Goal: Find specific page/section: Find specific page/section

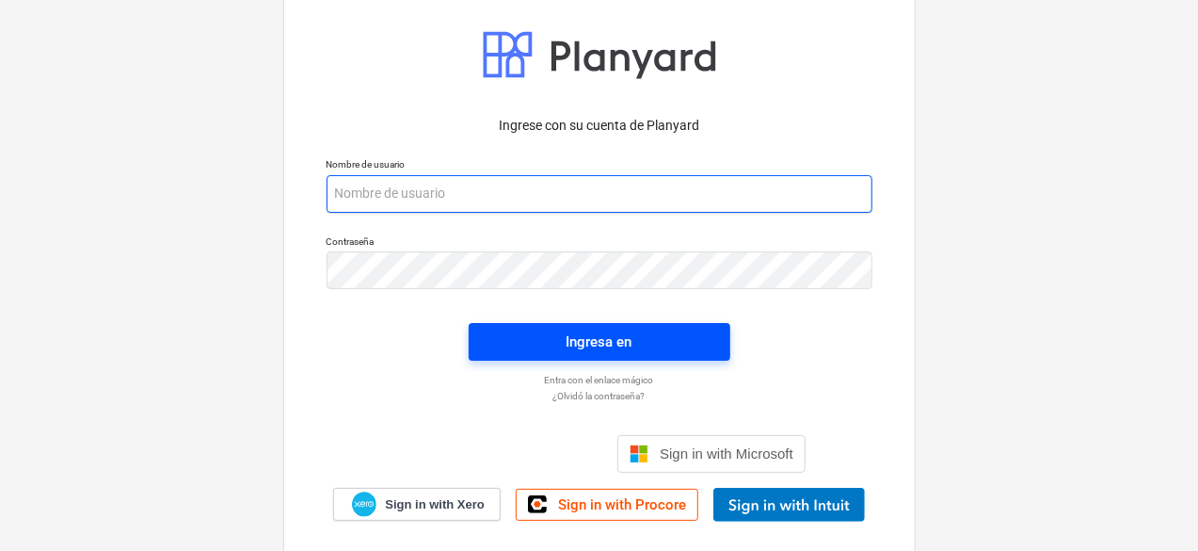
type input "[PERSON_NAME][EMAIL_ADDRESS][DOMAIN_NAME]"
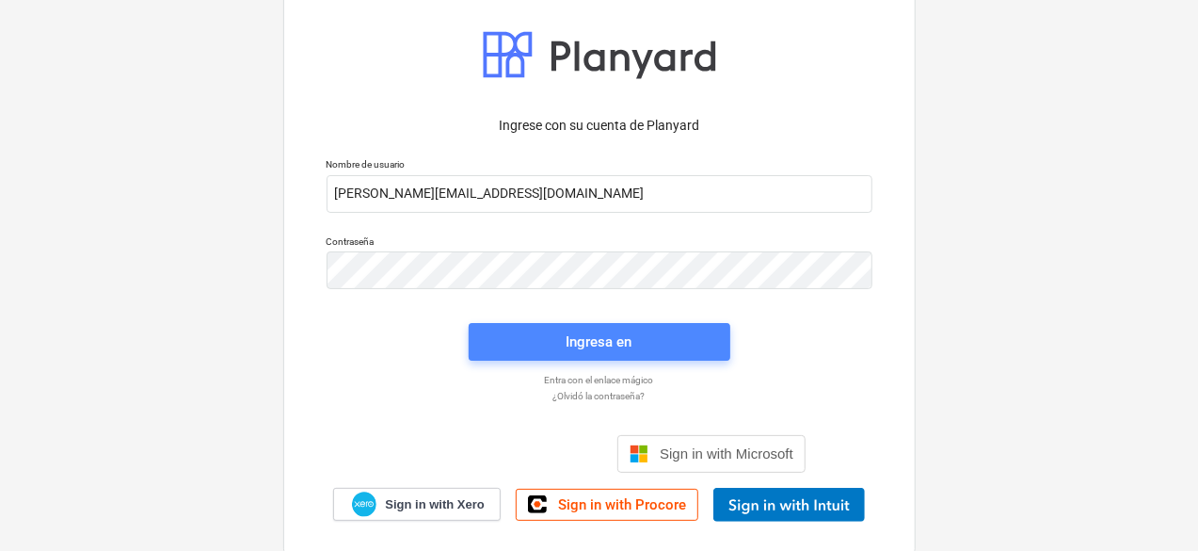
click at [640, 344] on span "Ingresa en" at bounding box center [599, 341] width 216 height 24
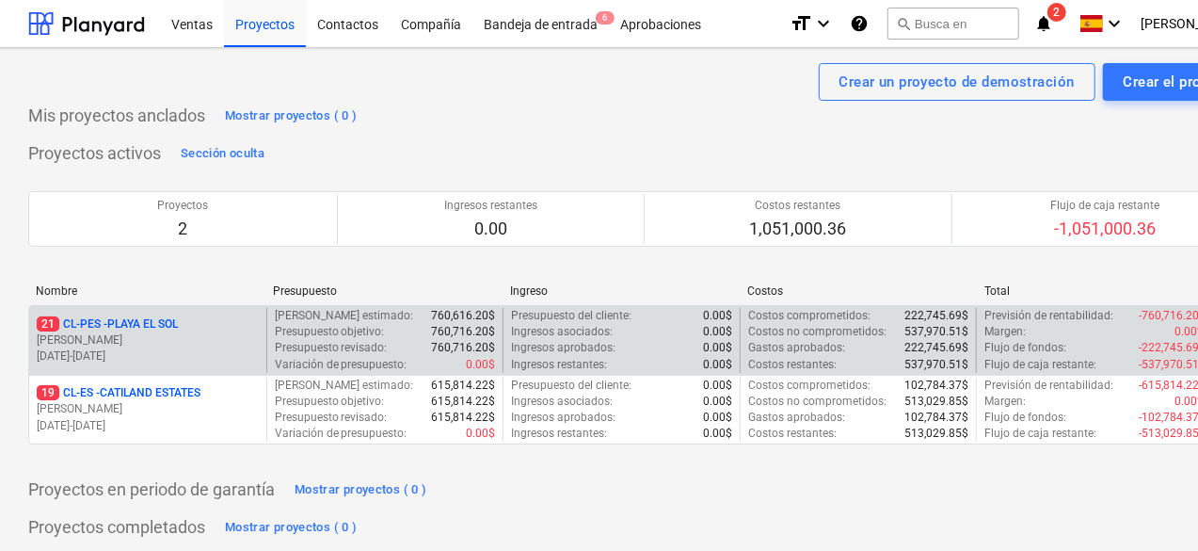
click at [192, 346] on p "[PERSON_NAME]" at bounding box center [148, 340] width 222 height 16
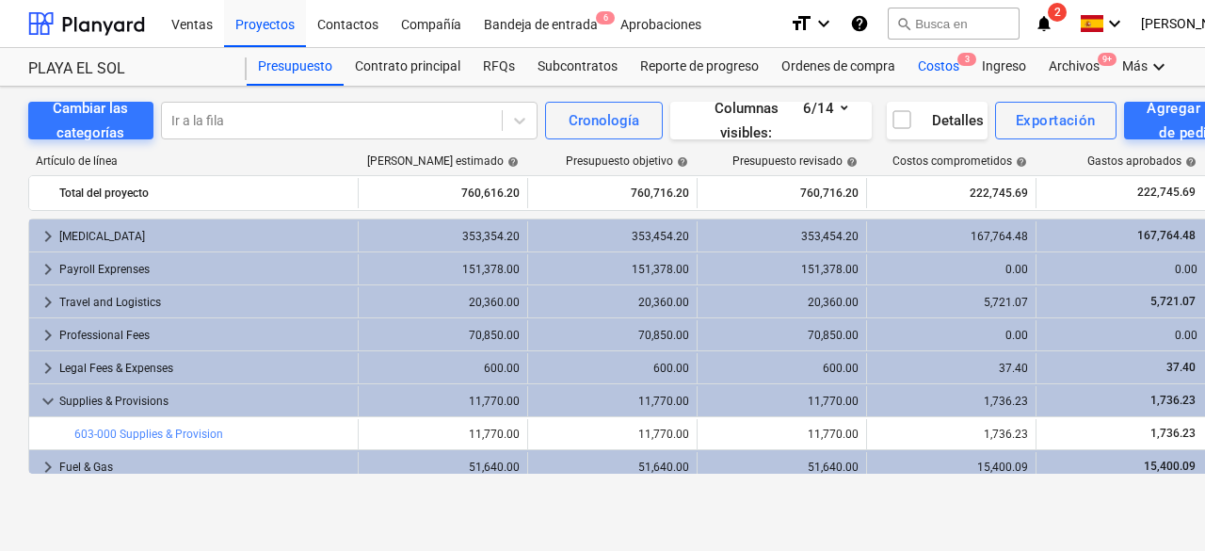
click at [932, 59] on div "Costos 3" at bounding box center [938, 67] width 64 height 38
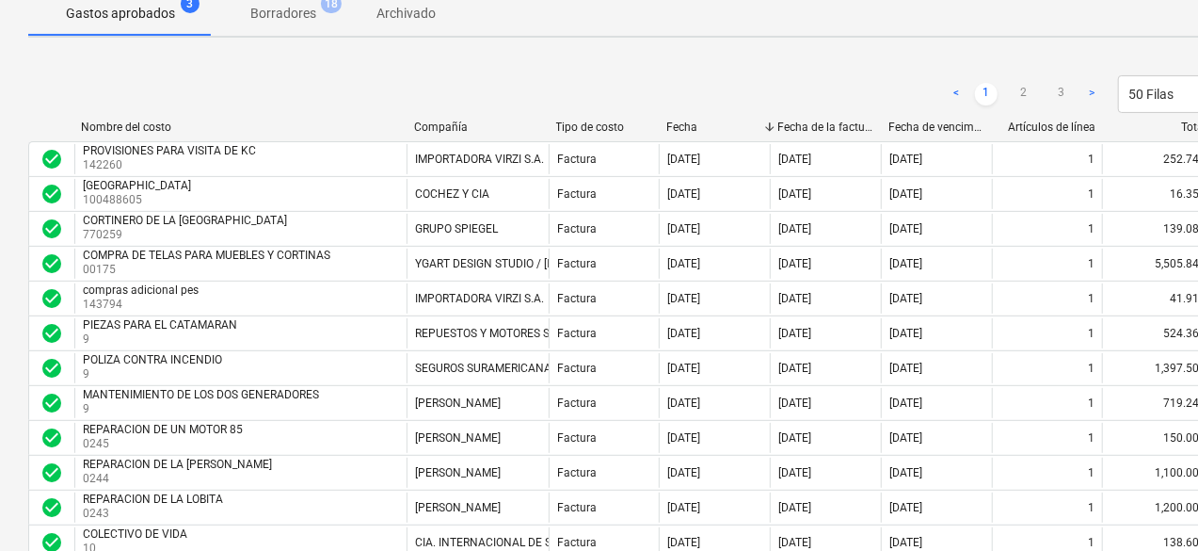
scroll to position [199, 0]
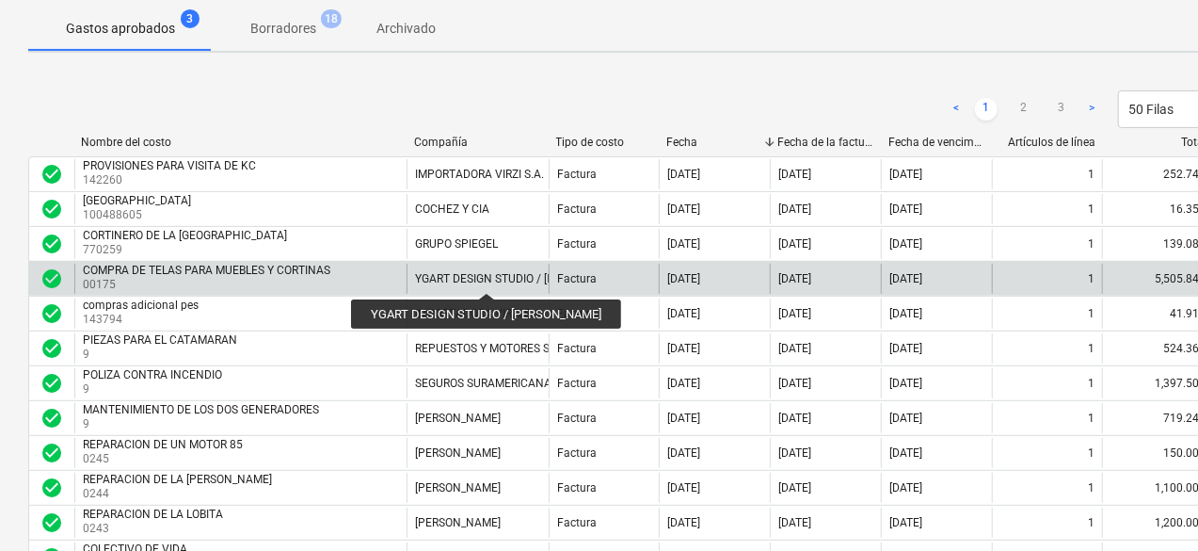
click at [491, 276] on div "YGART DESIGN STUDIO / [PERSON_NAME]" at bounding box center [522, 278] width 215 height 13
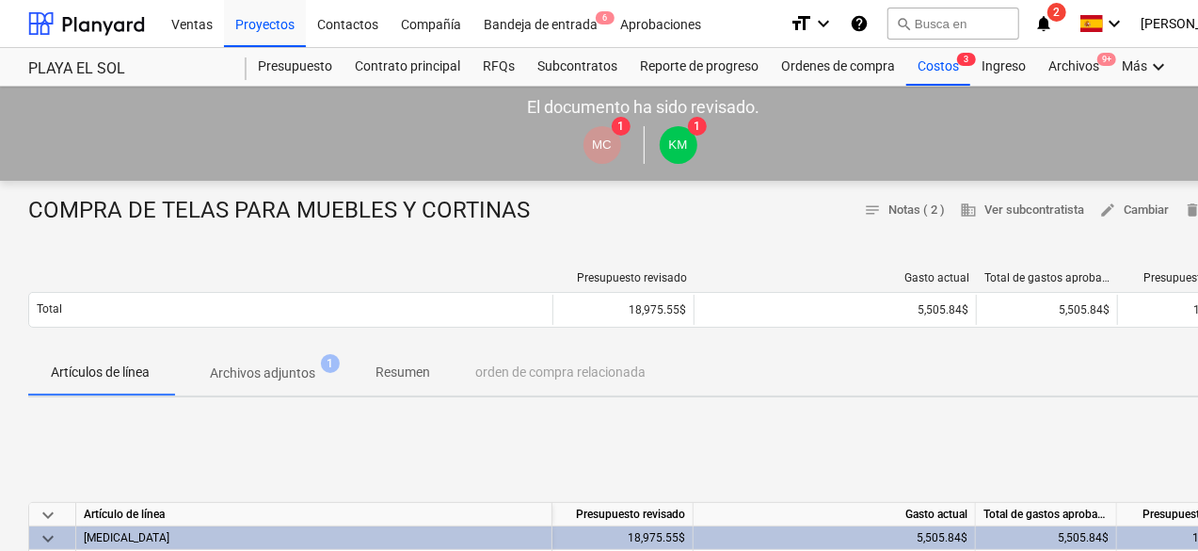
click at [262, 371] on p "Archivos adjuntos" at bounding box center [262, 373] width 105 height 20
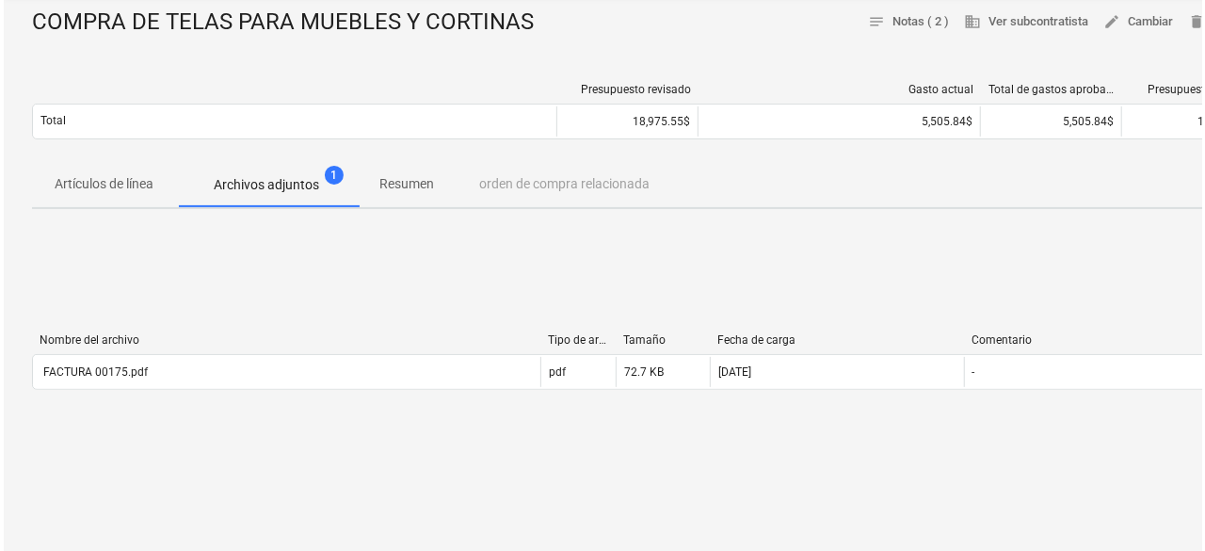
scroll to position [282, 0]
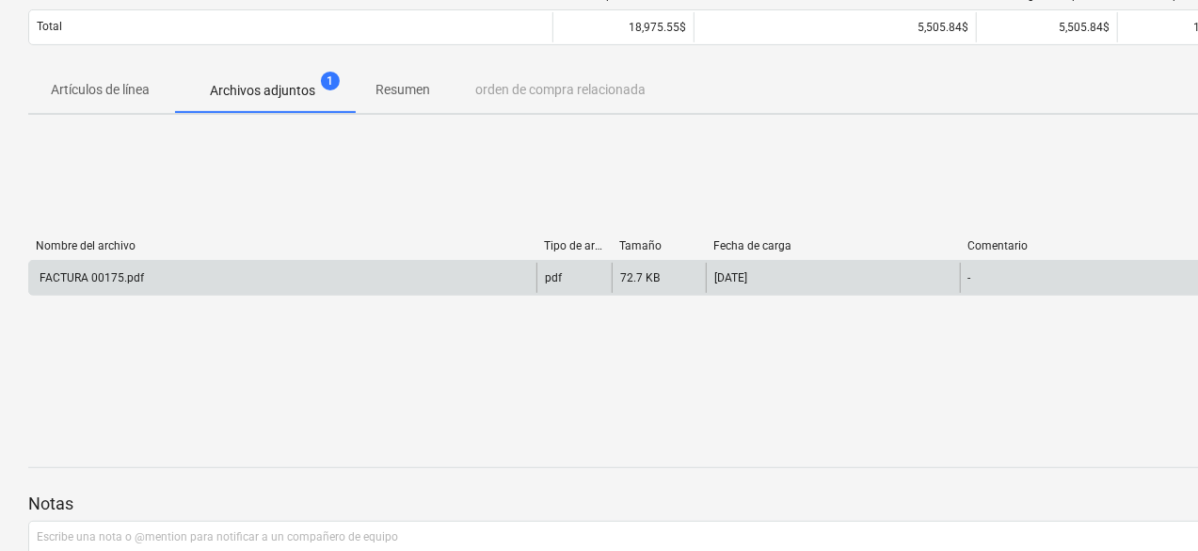
click at [574, 282] on div "pdf" at bounding box center [573, 278] width 75 height 30
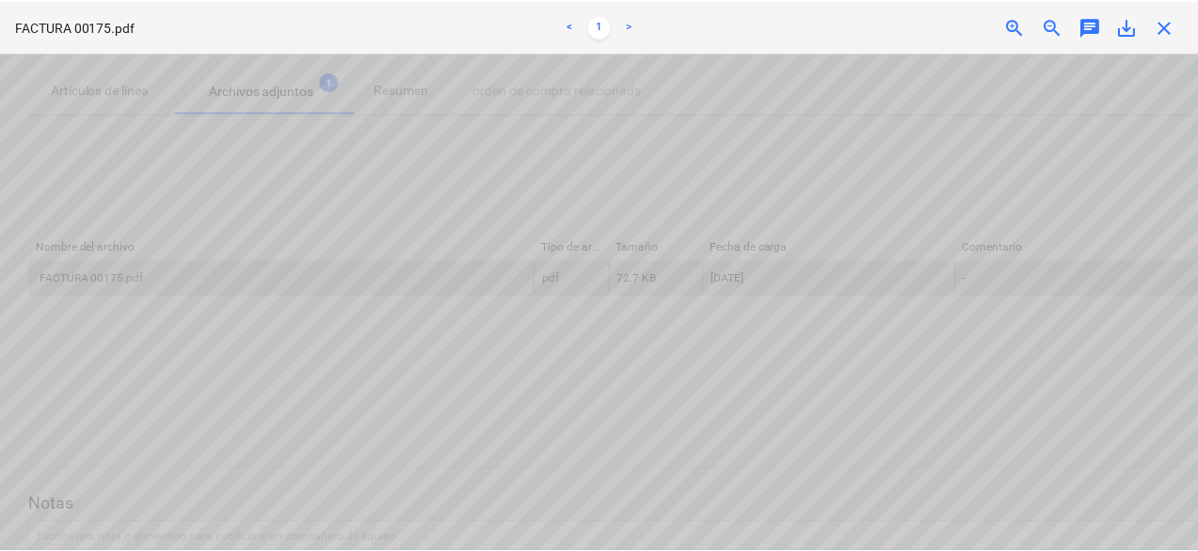
scroll to position [0, 0]
click at [1175, 24] on span "close" at bounding box center [1170, 26] width 23 height 23
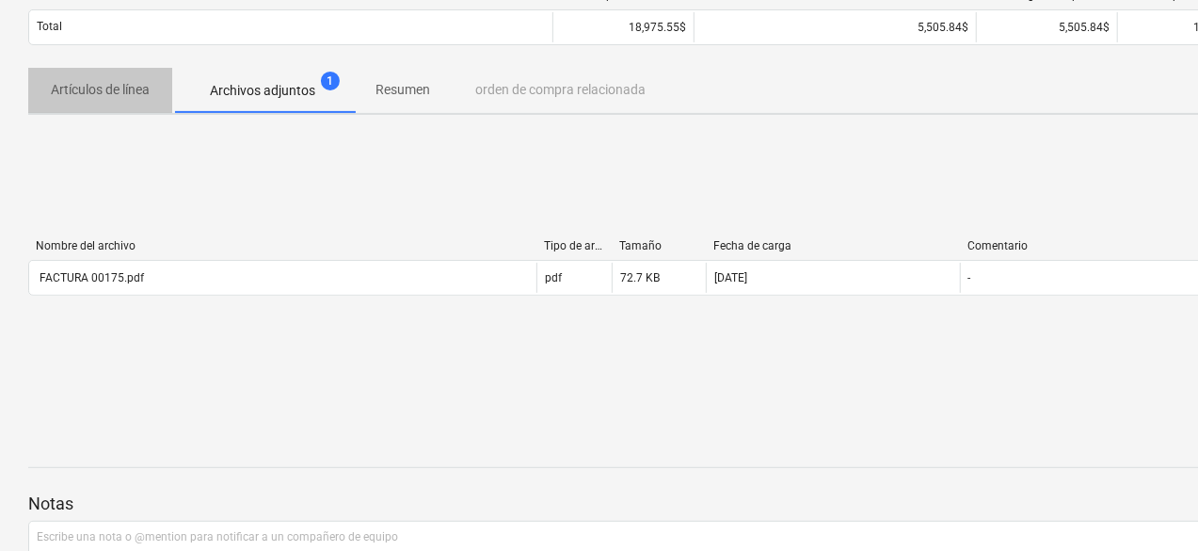
click at [141, 94] on p "Artículos de línea" at bounding box center [100, 90] width 99 height 20
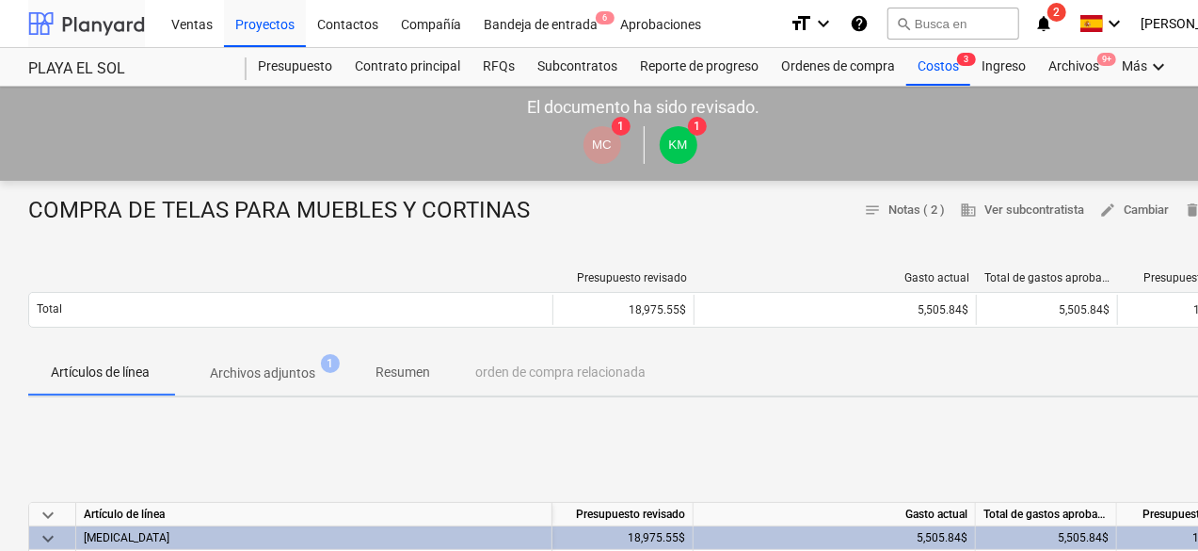
scroll to position [282, 0]
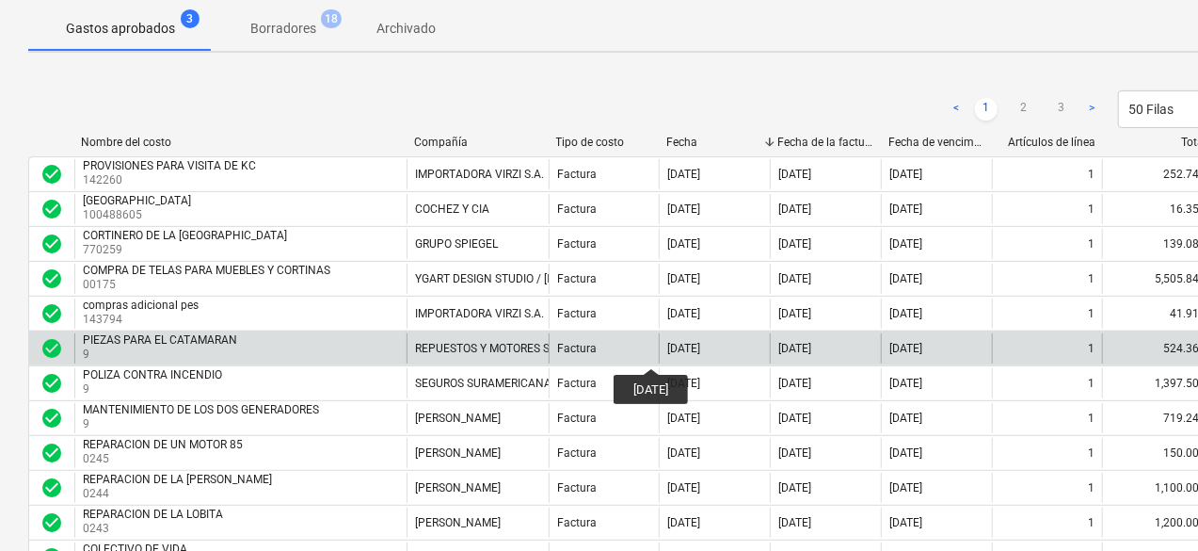
scroll to position [104, 0]
